Goal: Check status: Check status

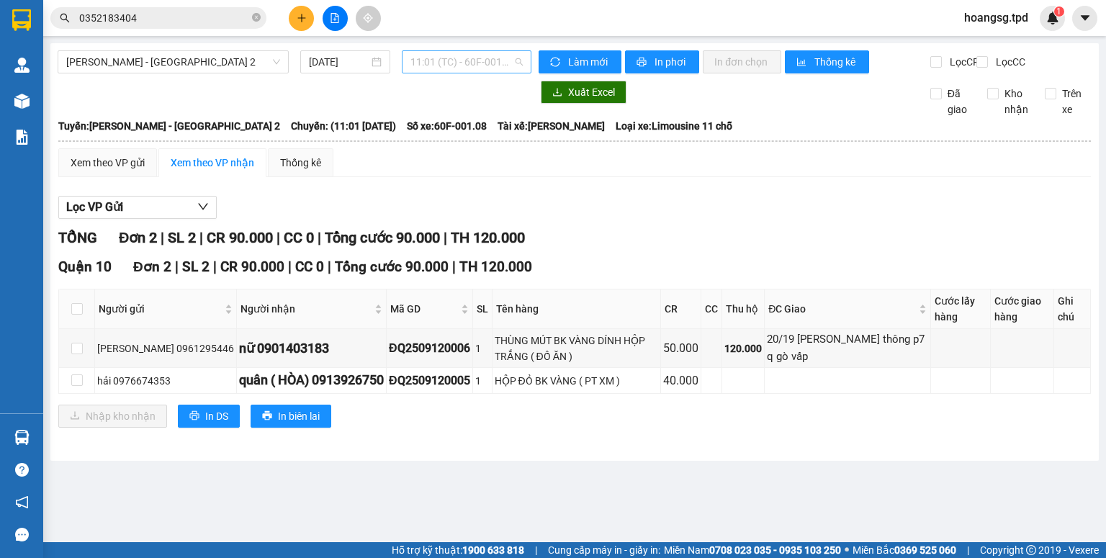
click at [489, 69] on span "11:01 (TC) - 60F-001.08" at bounding box center [466, 62] width 113 height 22
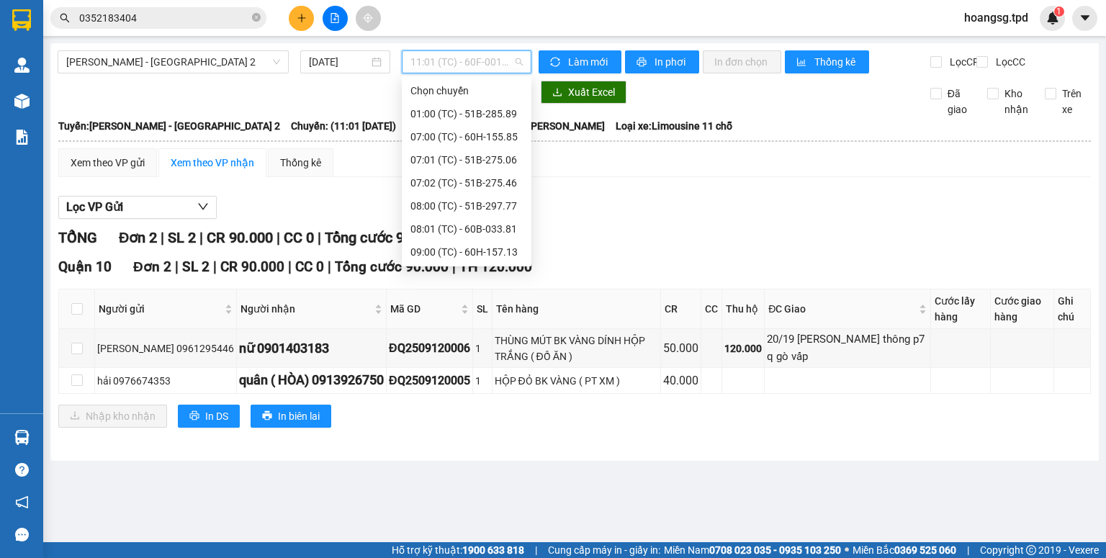
click at [455, 336] on div "12:00 (TC) - 60F-001.52" at bounding box center [466, 344] width 112 height 16
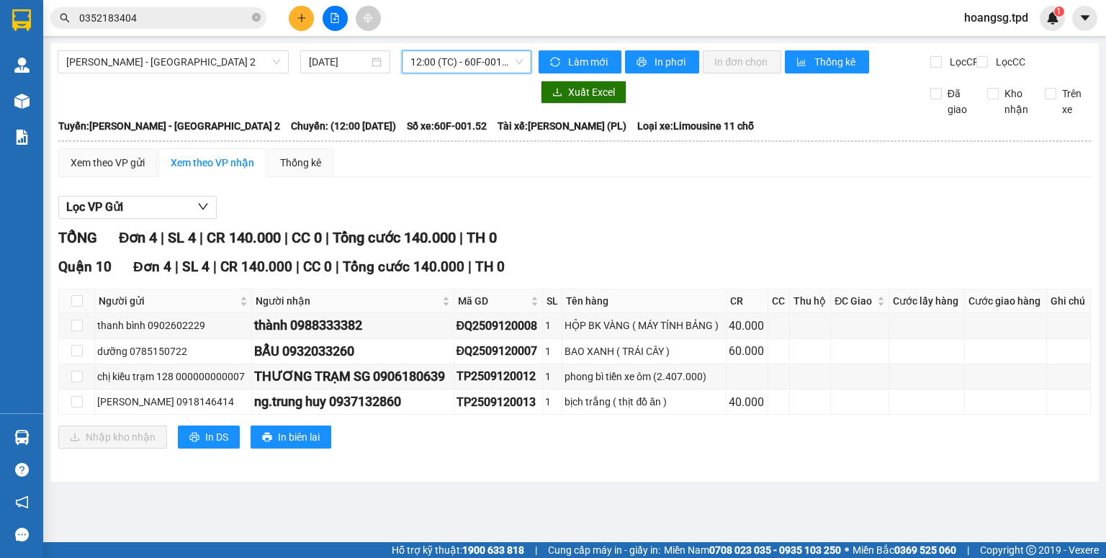
click at [472, 72] on span "12:00 (TC) - 60F-001.52" at bounding box center [466, 62] width 113 height 22
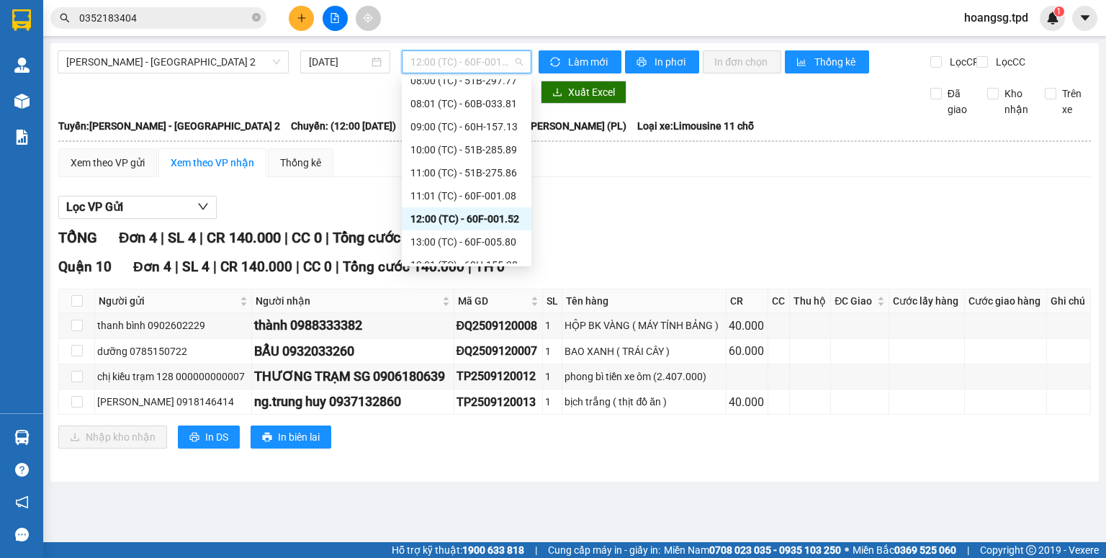
scroll to position [138, 0]
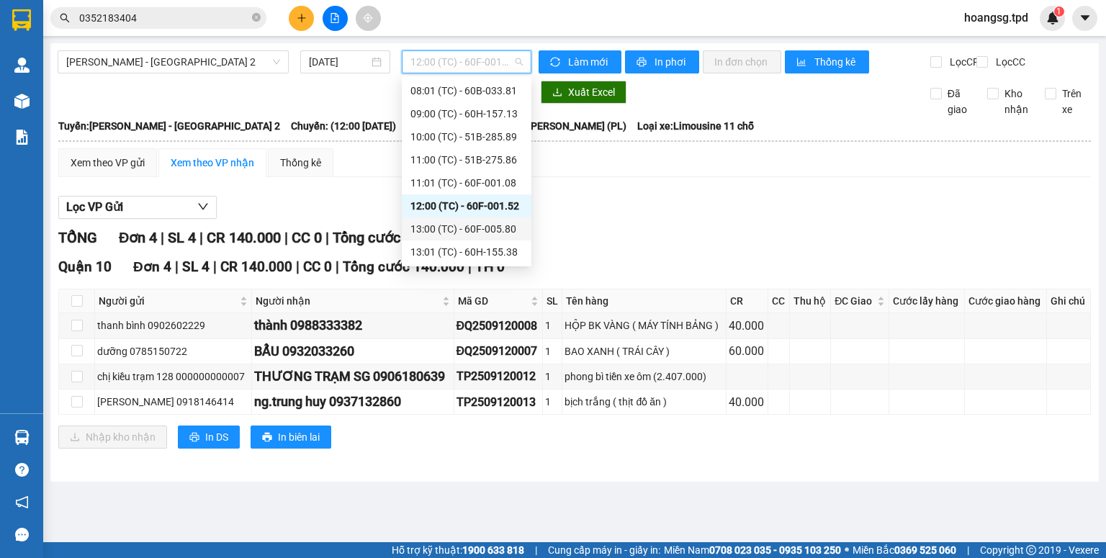
click at [473, 234] on div "13:00 (TC) - 60F-005.80" at bounding box center [466, 229] width 112 height 16
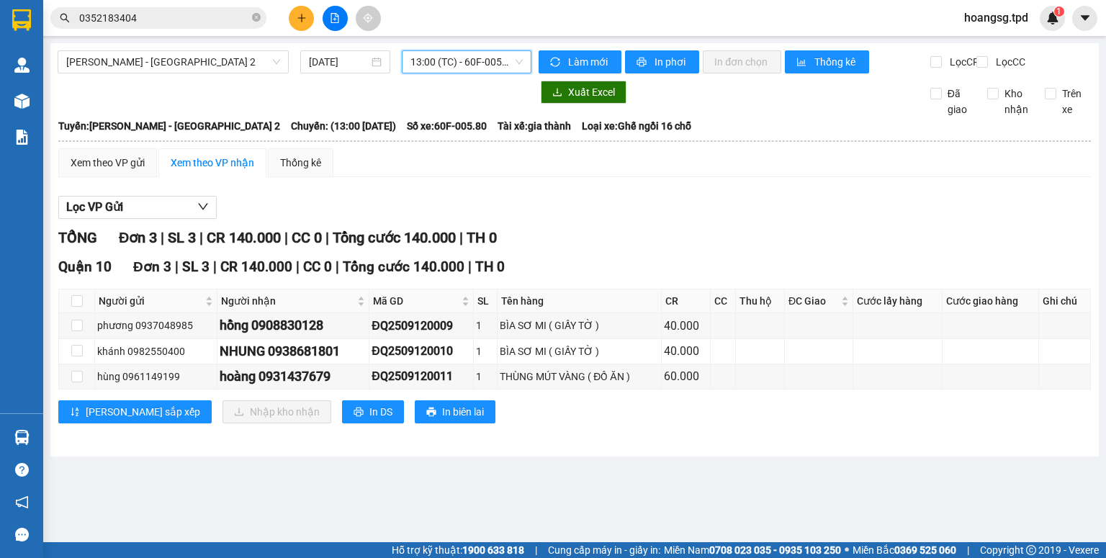
click at [503, 70] on span "13:00 (TC) - 60F-005.80" at bounding box center [466, 62] width 113 height 22
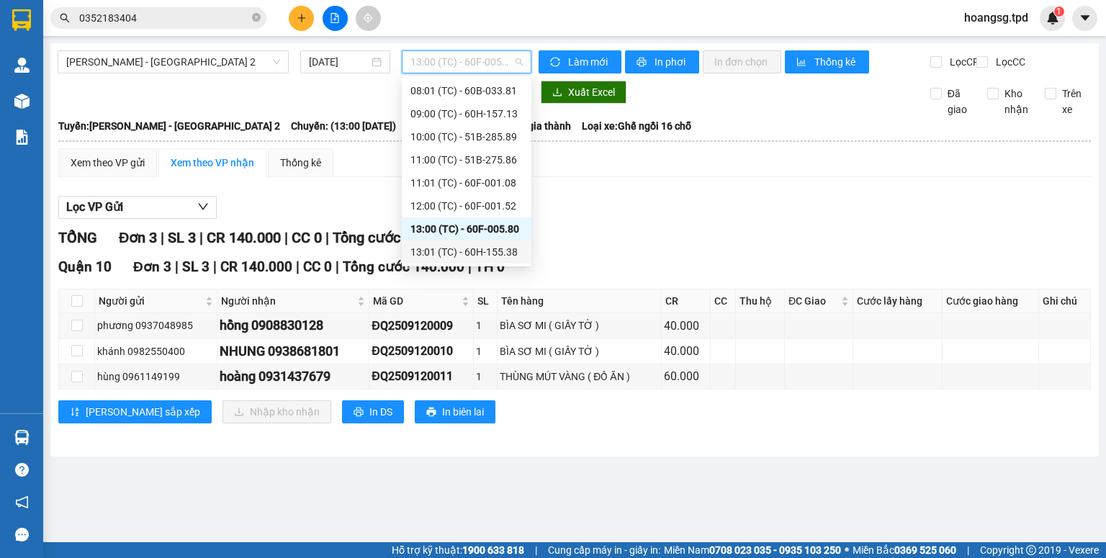
click at [484, 254] on div "13:01 (TC) - 60H-155.38" at bounding box center [466, 252] width 112 height 16
